Goal: Information Seeking & Learning: Learn about a topic

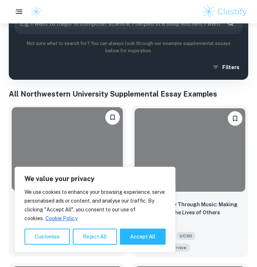
scroll to position [256, 0]
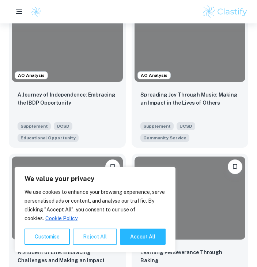
click at [110, 235] on button "Reject All" at bounding box center [95, 237] width 44 height 16
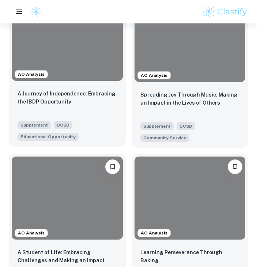
click at [82, 80] on div at bounding box center [67, 38] width 111 height 83
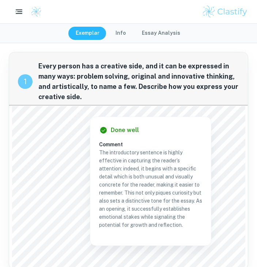
scroll to position [73, 0]
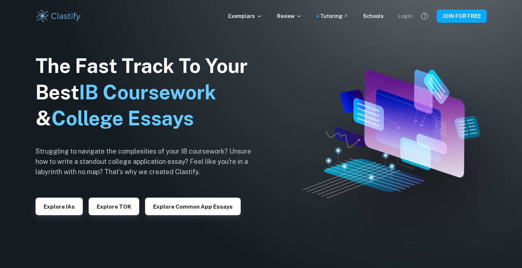
click at [257, 18] on div "Login" at bounding box center [405, 16] width 14 height 8
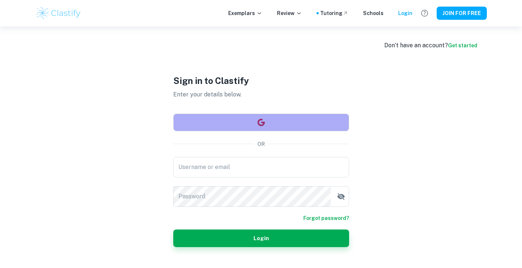
click at [257, 127] on button "button" at bounding box center [261, 123] width 176 height 18
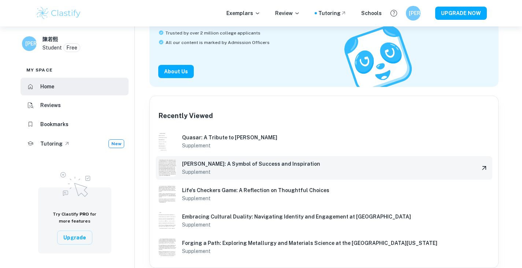
scroll to position [146, 0]
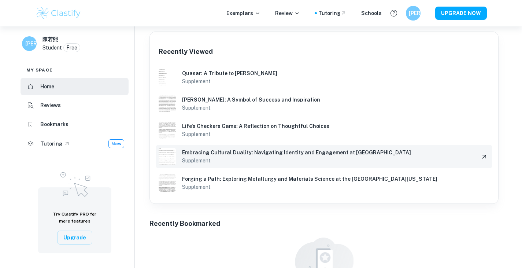
click at [216, 152] on h6 "Embracing Cultural Duality: Navigating Identity and Engagement at [GEOGRAPHIC_D…" at bounding box center [327, 152] width 291 height 8
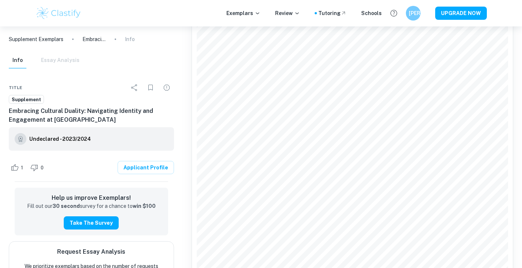
scroll to position [183, 0]
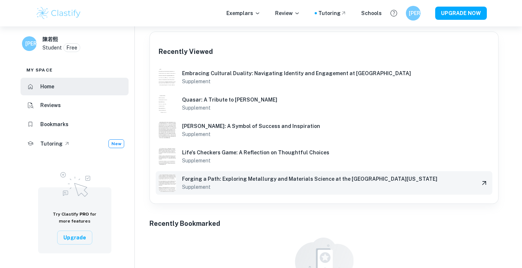
click at [191, 177] on h6 "Forging a Path: Exploring Metallurgy and Materials Science at the [GEOGRAPHIC_D…" at bounding box center [327, 179] width 291 height 8
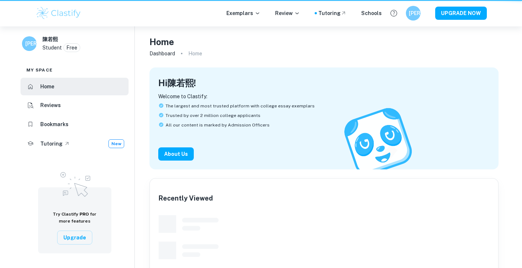
scroll to position [146, 0]
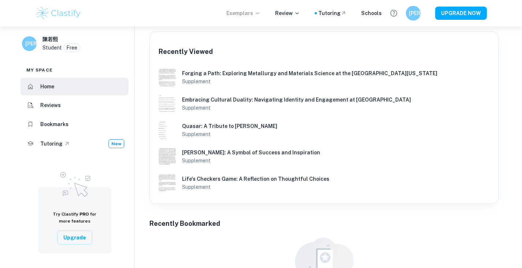
click at [245, 14] on p "Exemplars" at bounding box center [243, 13] width 34 height 8
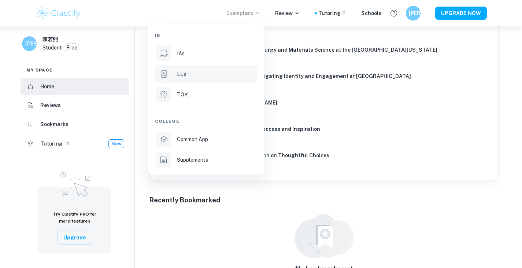
scroll to position [183, 0]
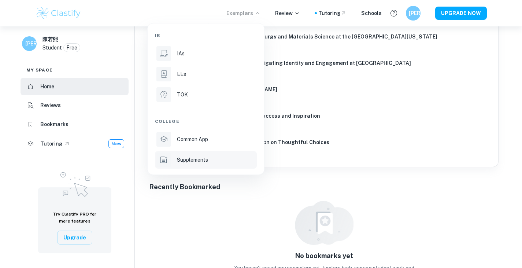
click at [210, 159] on div "Supplements" at bounding box center [216, 160] width 78 height 8
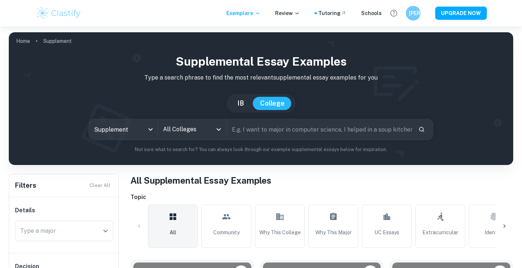
click at [191, 131] on input "All Colleges" at bounding box center [186, 129] width 51 height 14
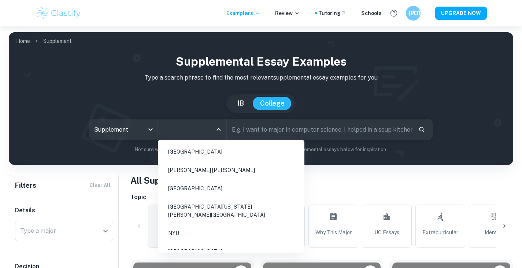
scroll to position [183, 0]
click at [196, 242] on li "[GEOGRAPHIC_DATA]" at bounding box center [231, 250] width 141 height 17
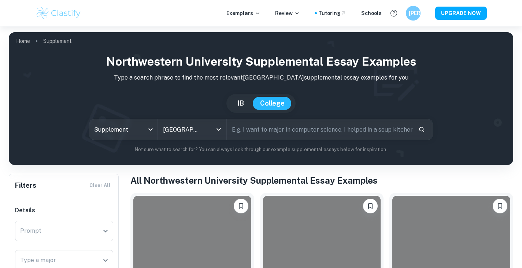
scroll to position [146, 0]
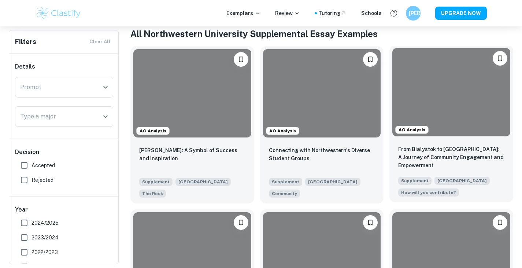
click at [426, 100] on div at bounding box center [451, 92] width 118 height 88
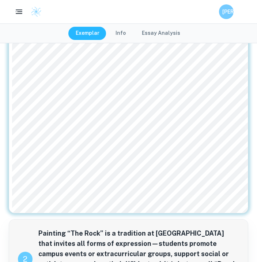
scroll to position [146, 0]
